Goal: Task Accomplishment & Management: Manage account settings

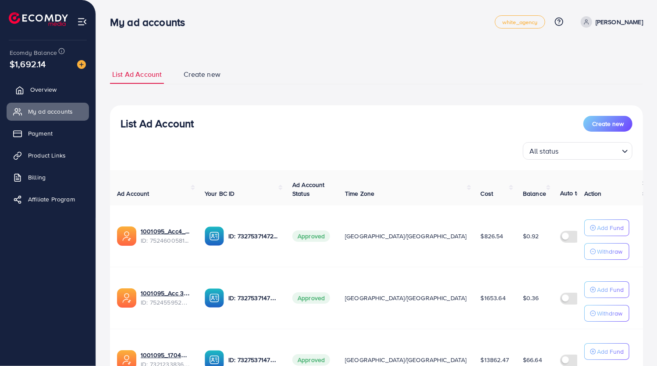
click at [30, 91] on span "Overview" at bounding box center [43, 89] width 26 height 9
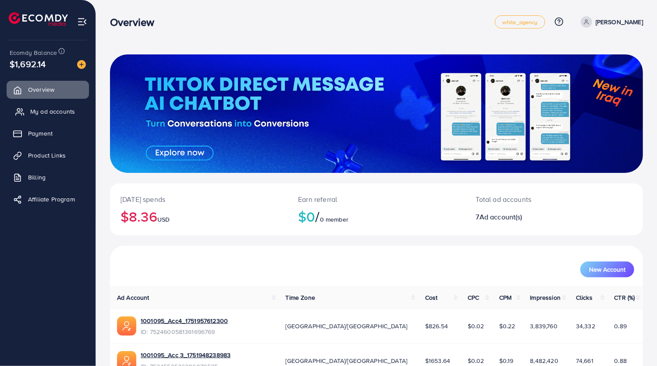
click at [32, 116] on link "My ad accounts" at bounding box center [48, 112] width 82 height 18
